Goal: Task Accomplishment & Management: Use online tool/utility

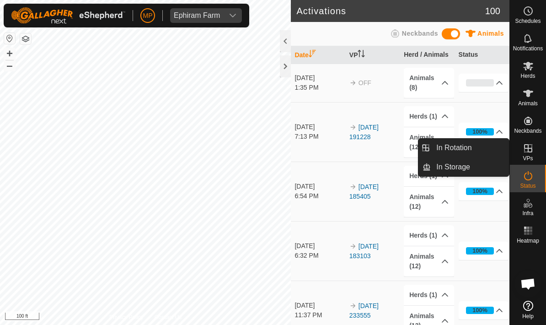
click at [488, 148] on link "In Rotation" at bounding box center [470, 148] width 78 height 18
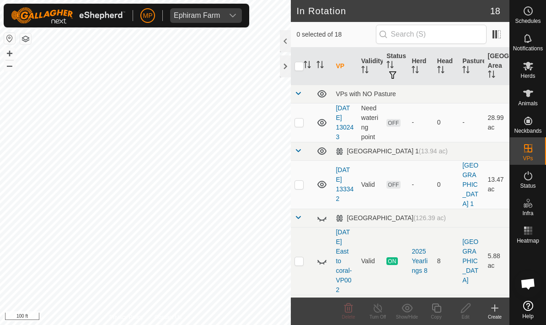
click at [498, 311] on icon at bounding box center [495, 308] width 11 height 11
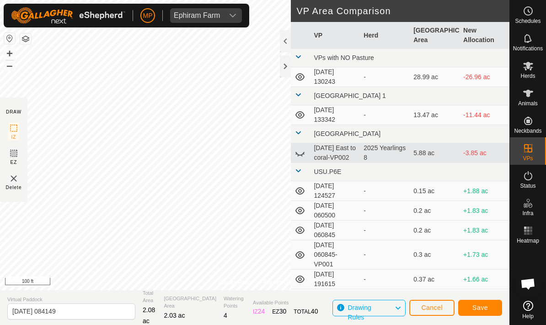
click at [487, 306] on span "Save" at bounding box center [481, 307] width 16 height 7
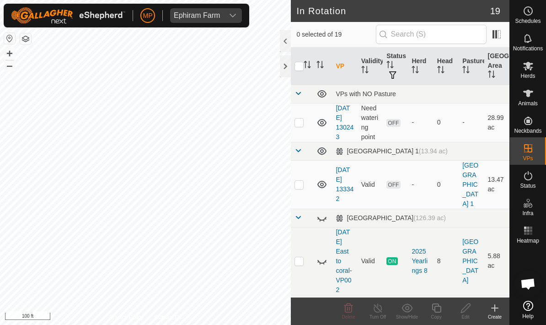
click at [295, 126] on p-checkbox at bounding box center [299, 122] width 9 height 7
checkbox input "true"
click at [467, 309] on icon at bounding box center [465, 308] width 11 height 11
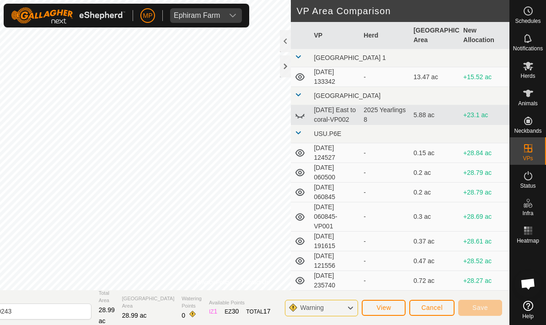
click at [432, 315] on button "Cancel" at bounding box center [432, 308] width 45 height 16
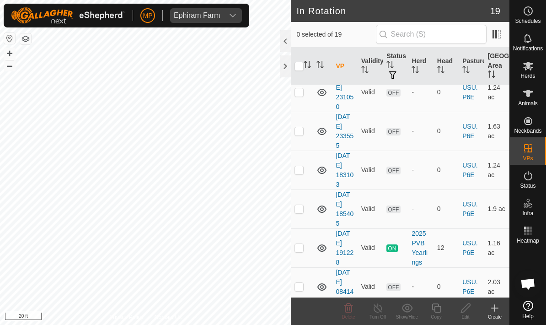
scroll to position [648, 0]
click at [303, 284] on p-checkbox at bounding box center [299, 287] width 9 height 7
checkbox input "true"
click at [461, 310] on icon at bounding box center [465, 308] width 11 height 11
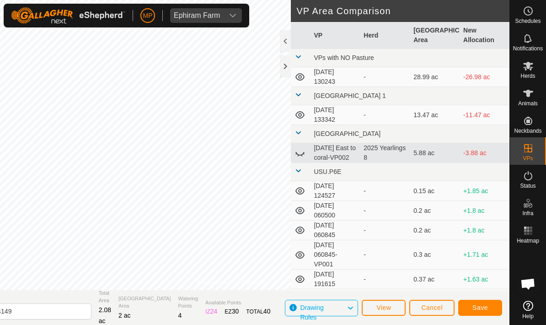
click at [482, 310] on span "Save" at bounding box center [481, 307] width 16 height 7
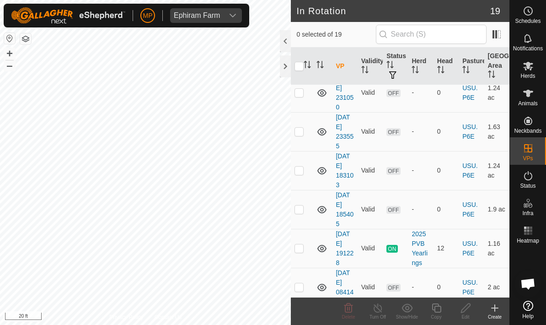
scroll to position [648, 0]
click at [526, 73] on span "Herds" at bounding box center [528, 75] width 15 height 5
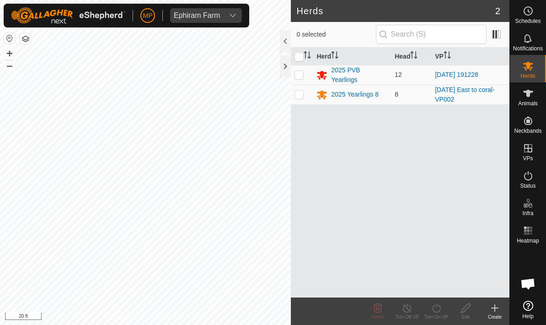
click at [302, 76] on p-checkbox at bounding box center [299, 74] width 9 height 7
checkbox input "true"
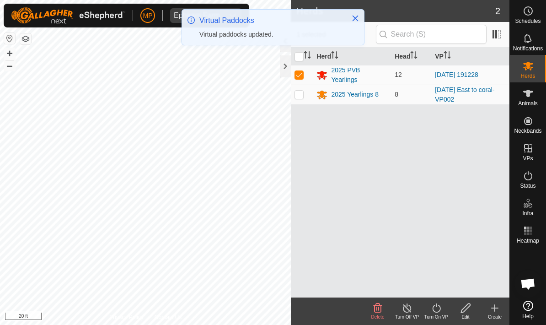
click at [438, 305] on icon at bounding box center [436, 308] width 11 height 11
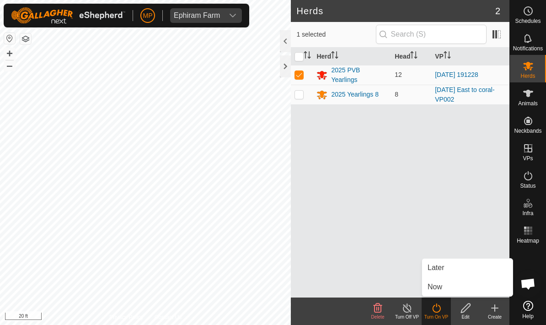
click at [437, 287] on span "Now" at bounding box center [435, 286] width 15 height 11
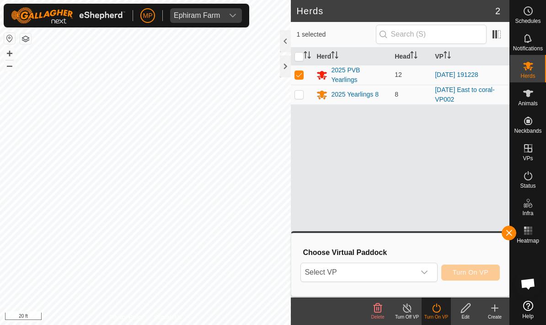
click at [368, 273] on span "Select VP" at bounding box center [358, 272] width 114 height 18
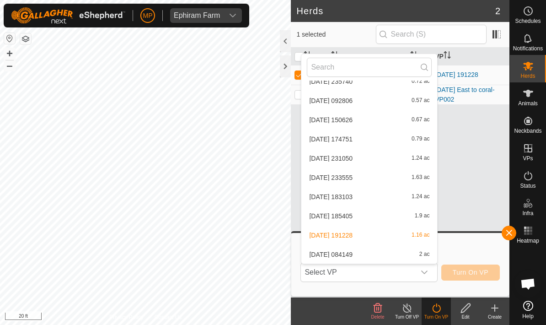
scroll to position [265, 0]
click at [328, 256] on span "[DATE] 084149" at bounding box center [330, 254] width 43 height 6
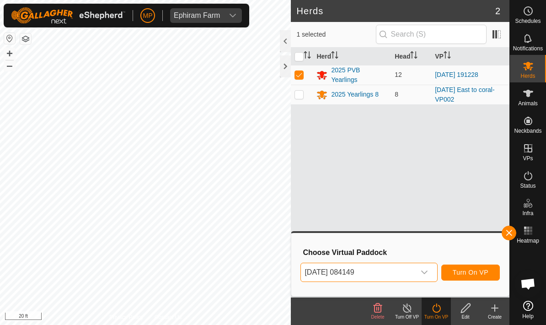
click at [463, 270] on span "Turn On VP" at bounding box center [471, 272] width 36 height 7
